Goal: Transaction & Acquisition: Purchase product/service

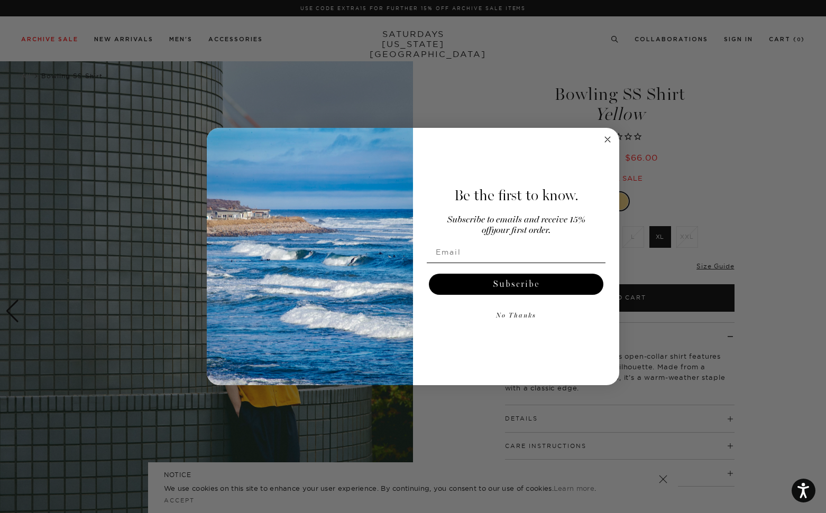
click at [607, 140] on circle "Close dialog" at bounding box center [607, 139] width 12 height 12
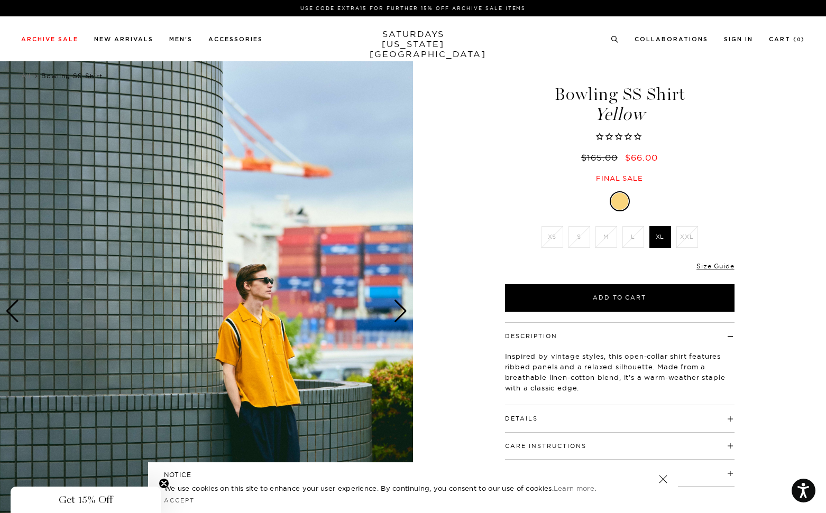
click at [404, 305] on div "Next slide" at bounding box center [400, 311] width 14 height 23
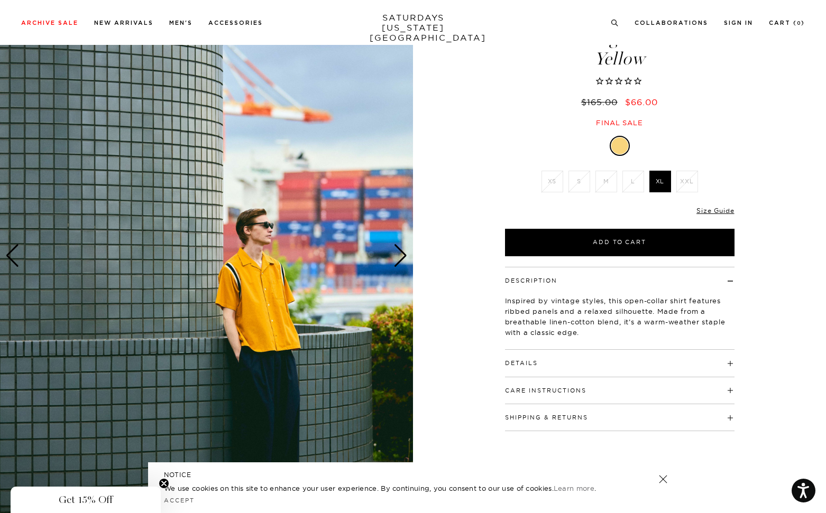
scroll to position [4, 0]
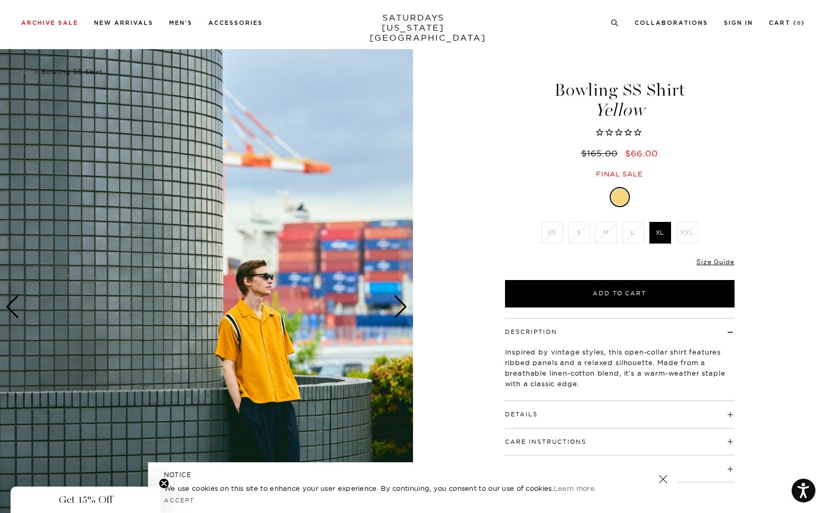
click at [399, 306] on div "Next slide" at bounding box center [400, 306] width 14 height 23
click at [308, 292] on img at bounding box center [206, 307] width 413 height 516
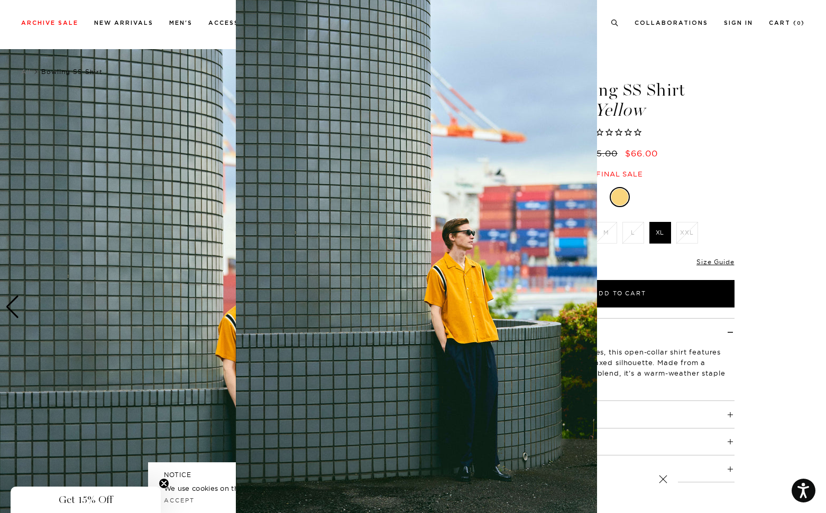
click at [308, 292] on img at bounding box center [416, 259] width 361 height 541
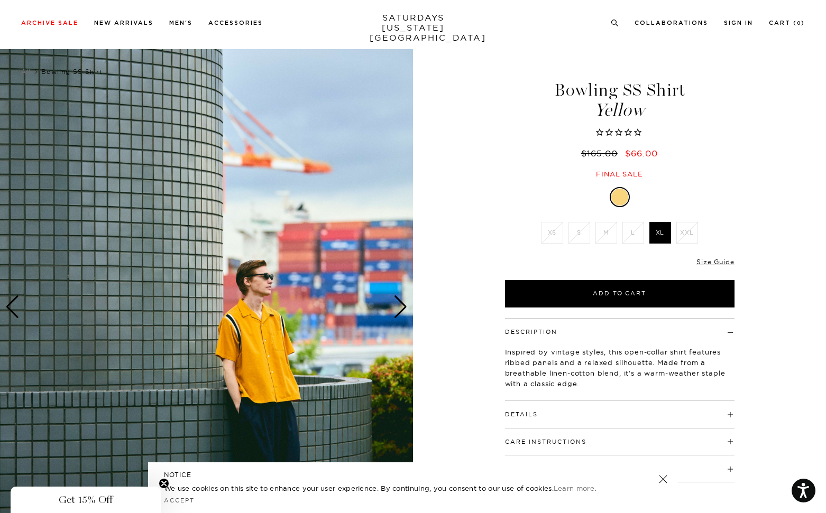
scroll to position [0, 0]
click at [125, 24] on link "New Arrivals" at bounding box center [123, 23] width 59 height 6
